Goal: Information Seeking & Learning: Learn about a topic

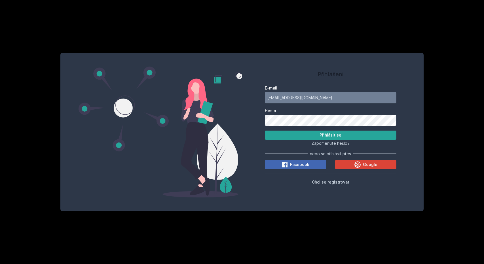
click at [350, 136] on button "Přihlásit se" at bounding box center [331, 135] width 132 height 9
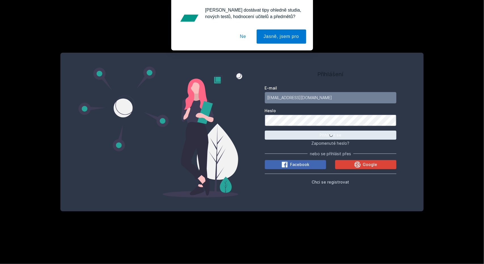
click at [246, 37] on button "Ne" at bounding box center [243, 37] width 20 height 14
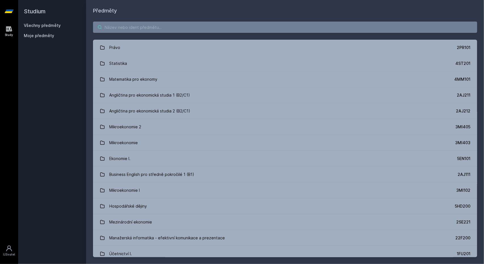
click at [125, 30] on input "search" at bounding box center [285, 27] width 384 height 11
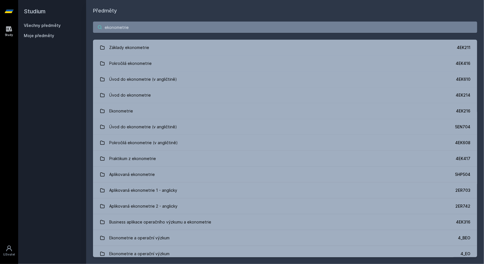
type input "ekonometrie"
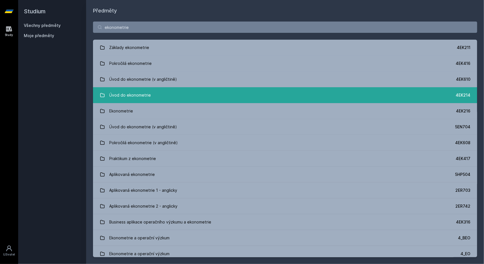
click at [258, 93] on link "Úvod do ekonometrie 4EK214" at bounding box center [285, 95] width 384 height 16
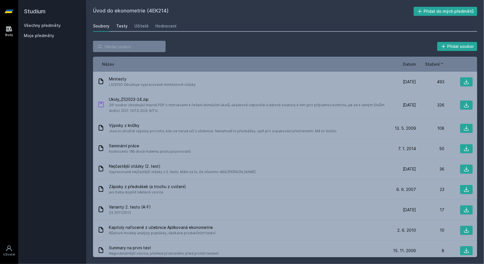
click at [123, 26] on div "Testy" at bounding box center [121, 26] width 11 height 6
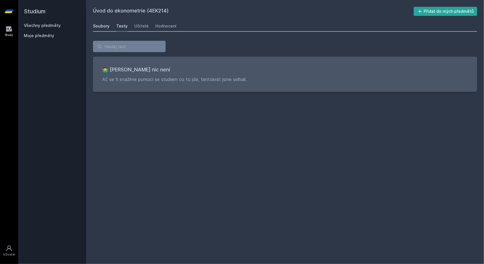
click at [105, 26] on div "Soubory" at bounding box center [101, 26] width 16 height 6
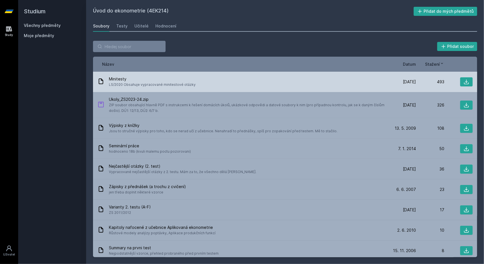
click at [228, 80] on div "Minitesty LS/2020 Obsahuje vypracované minitestové otázky" at bounding box center [243, 81] width 290 height 11
click at [465, 82] on icon at bounding box center [467, 82] width 6 height 6
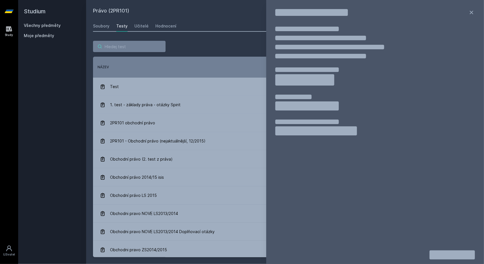
click at [135, 48] on input "search" at bounding box center [129, 46] width 73 height 11
click at [104, 28] on div "Soubory" at bounding box center [101, 26] width 16 height 6
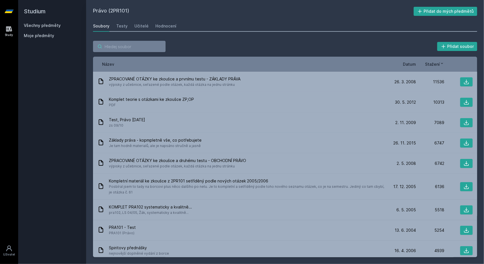
click at [110, 47] on input "search" at bounding box center [129, 46] width 73 height 11
paste input "1MU305"
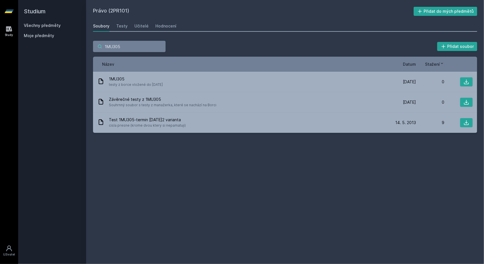
type input "1MU305"
